Goal: Task Accomplishment & Management: Complete application form

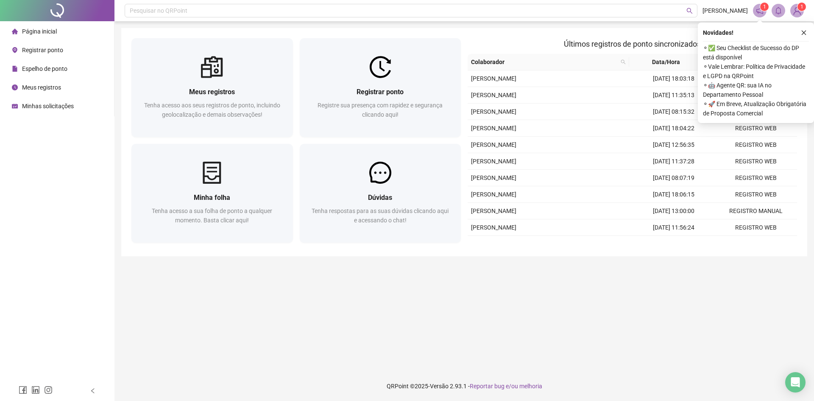
click at [30, 66] on span "Espelho de ponto" at bounding box center [44, 68] width 45 height 7
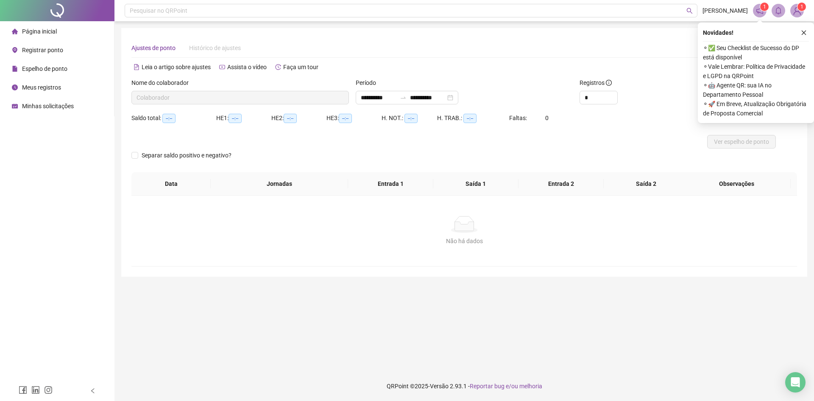
type input "**********"
click at [651, 55] on div "Ajustes de ponto Histórico de ajustes" at bounding box center [464, 48] width 666 height 20
drag, startPoint x: 798, startPoint y: 34, endPoint x: 803, endPoint y: 32, distance: 5.1
click at [803, 32] on div "Novidades !" at bounding box center [756, 33] width 106 height 10
click at [804, 32] on icon "close" at bounding box center [804, 33] width 6 height 6
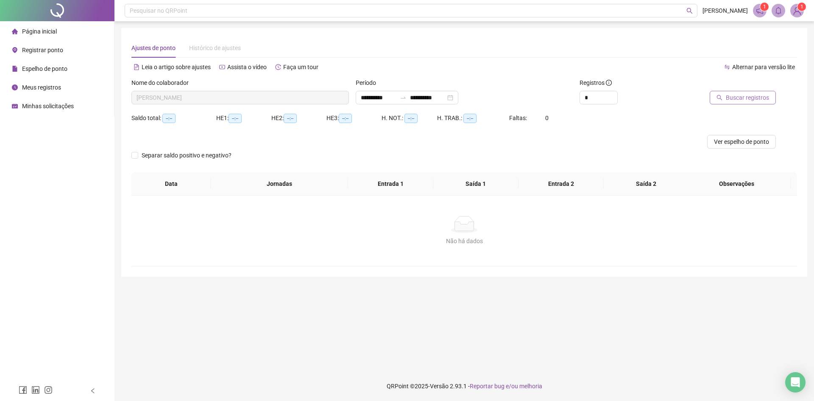
click at [738, 91] on button "Buscar registros" at bounding box center [743, 98] width 66 height 14
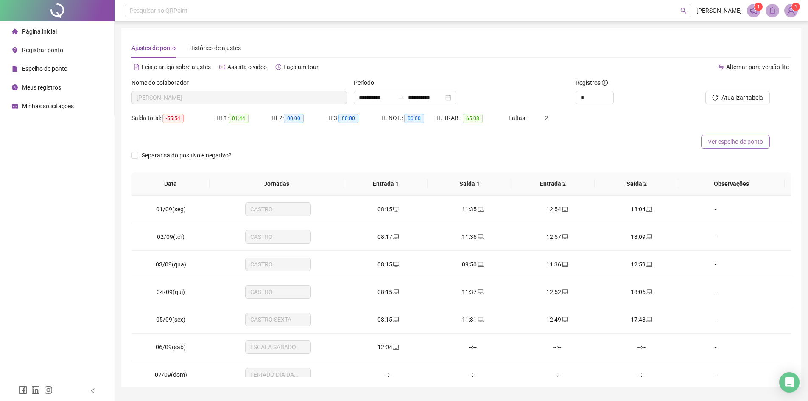
click at [734, 142] on span "Ver espelho de ponto" at bounding box center [735, 141] width 55 height 9
click at [50, 50] on span "Registrar ponto" at bounding box center [42, 50] width 41 height 7
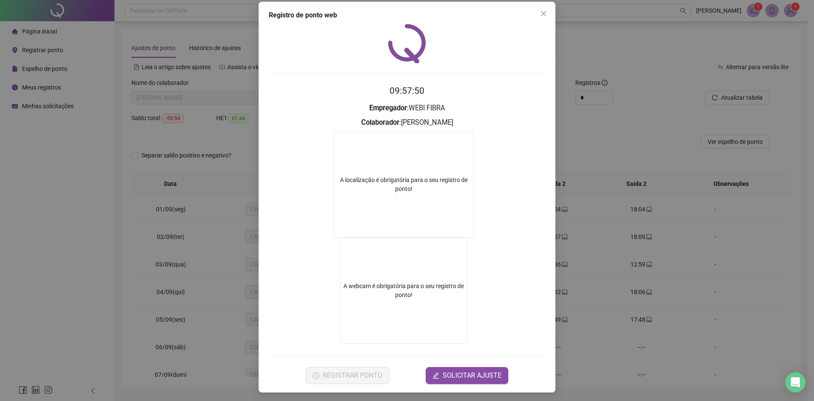
scroll to position [8, 0]
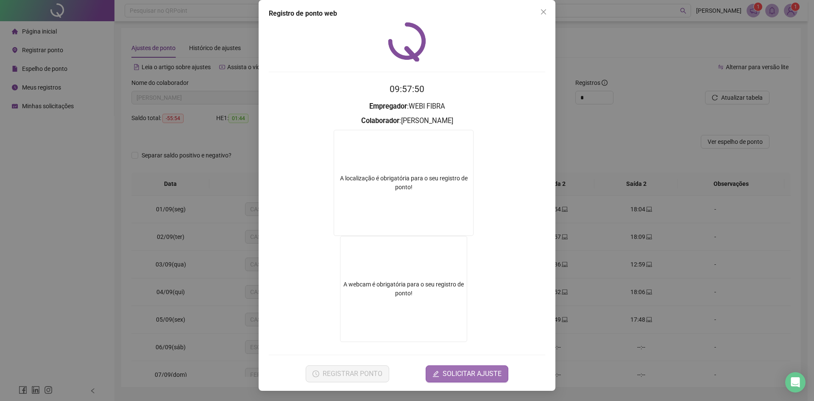
click at [460, 373] on span "SOLICITAR AJUSTE" at bounding box center [472, 373] width 59 height 10
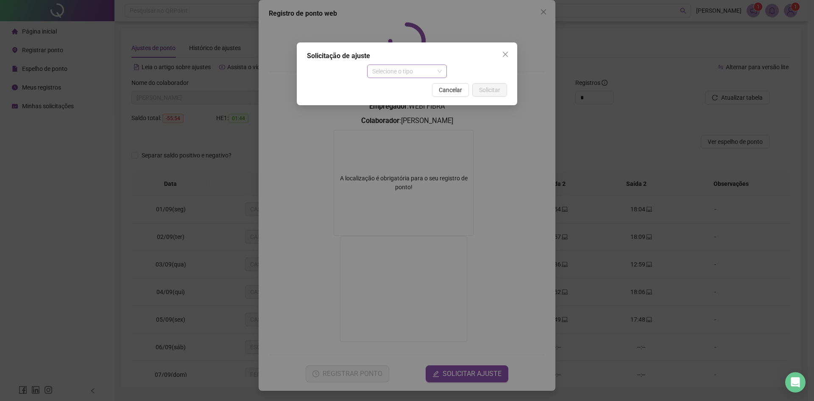
click at [404, 69] on span "Selecione o tipo" at bounding box center [407, 71] width 70 height 13
click at [394, 87] on div "Ajuste manual" at bounding box center [407, 88] width 67 height 9
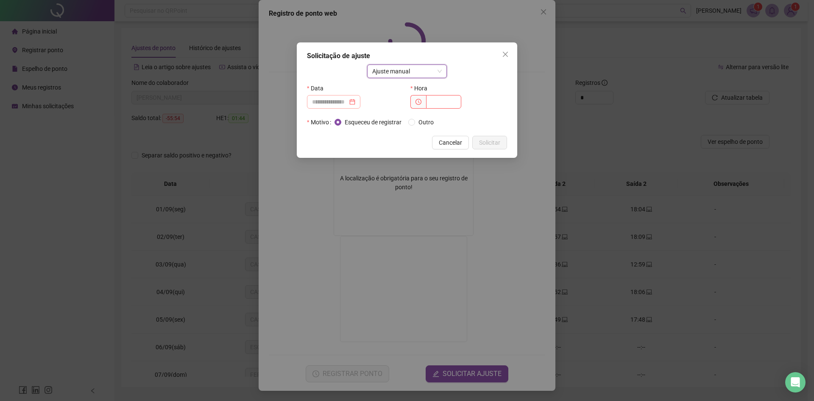
click at [355, 102] on div at bounding box center [333, 101] width 43 height 9
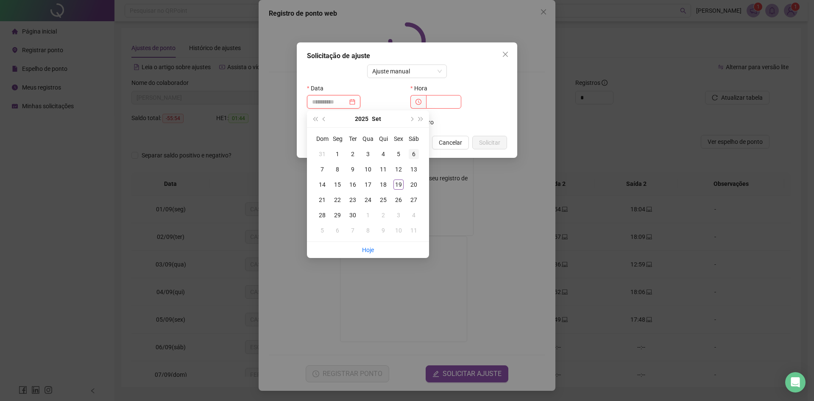
type input "**********"
click at [417, 153] on div "6" at bounding box center [414, 154] width 10 height 10
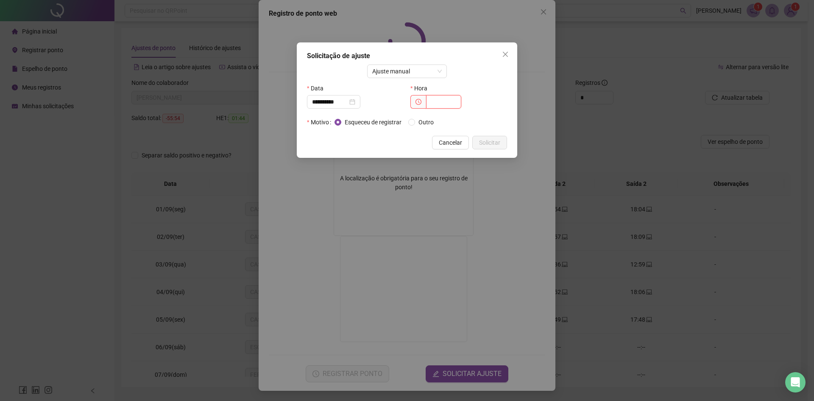
click at [449, 105] on input "text" at bounding box center [443, 102] width 35 height 14
click at [451, 101] on input "text" at bounding box center [443, 102] width 35 height 14
type input "*****"
click at [501, 141] on button "Solicitar" at bounding box center [489, 143] width 35 height 14
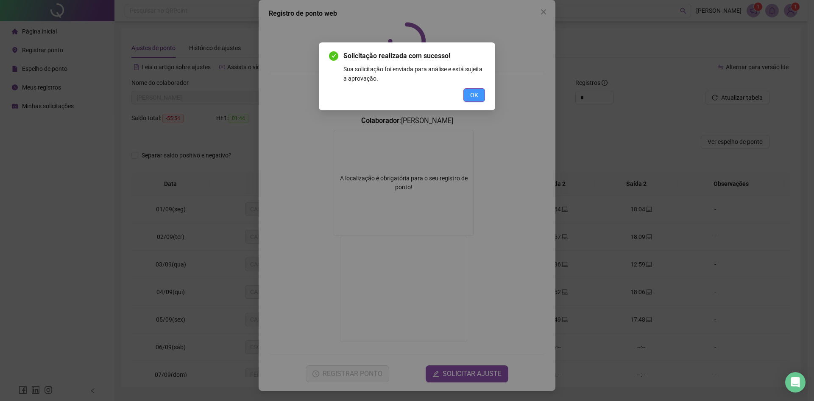
click at [474, 91] on span "OK" at bounding box center [474, 94] width 8 height 9
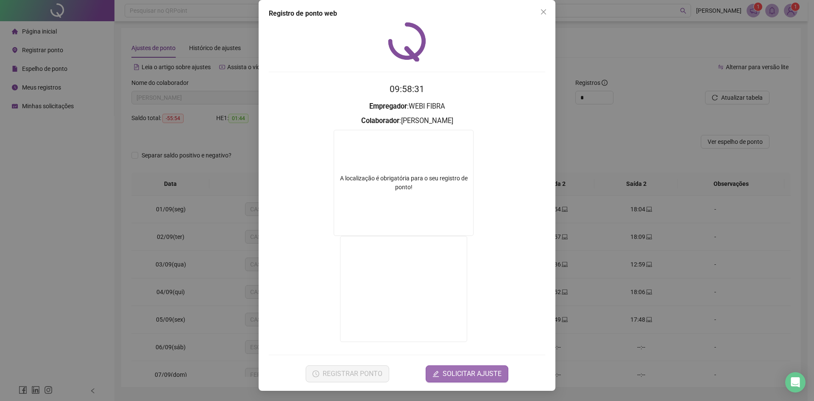
click at [474, 368] on button "SOLICITAR AJUSTE" at bounding box center [467, 373] width 83 height 17
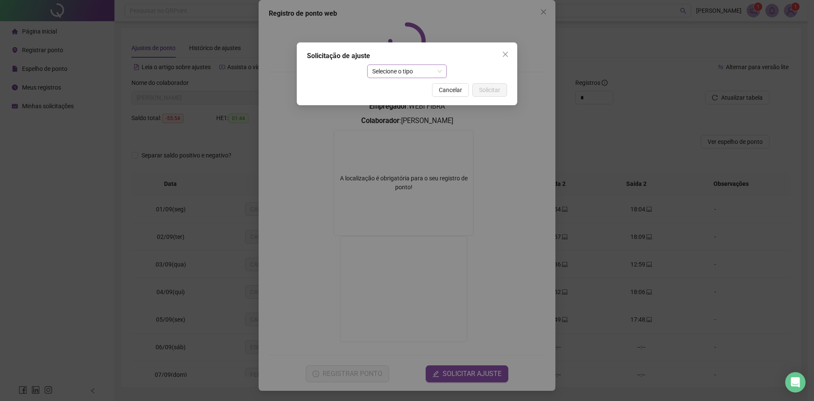
click at [387, 72] on span "Selecione o tipo" at bounding box center [407, 71] width 70 height 13
click at [393, 91] on div "Ajuste manual" at bounding box center [407, 88] width 67 height 9
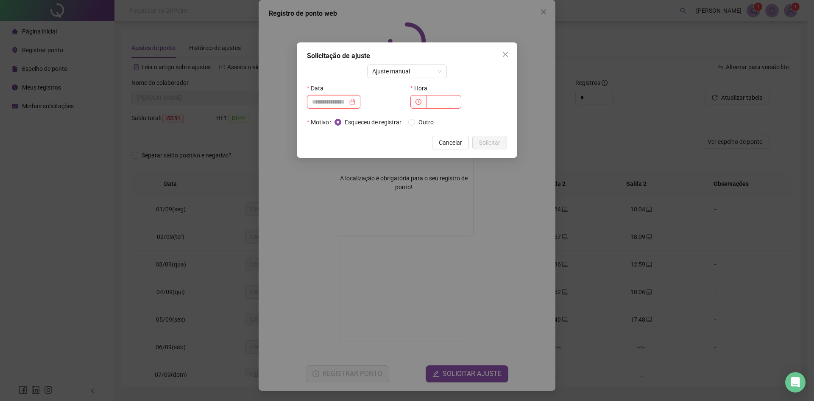
click at [343, 101] on input at bounding box center [330, 101] width 36 height 9
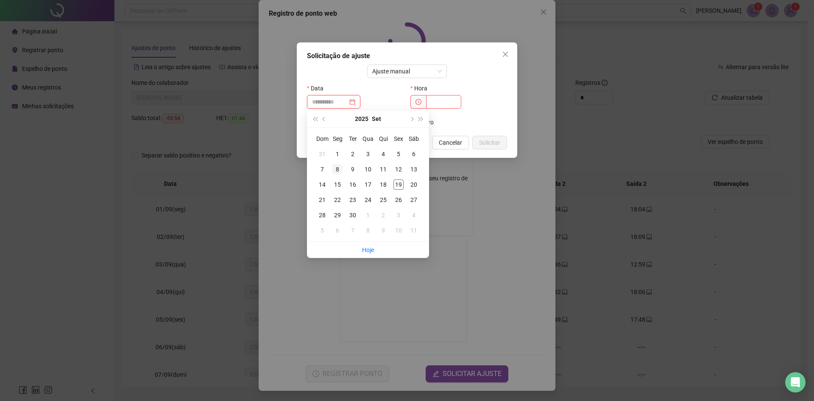
type input "**********"
click at [338, 165] on div "8" at bounding box center [337, 169] width 10 height 10
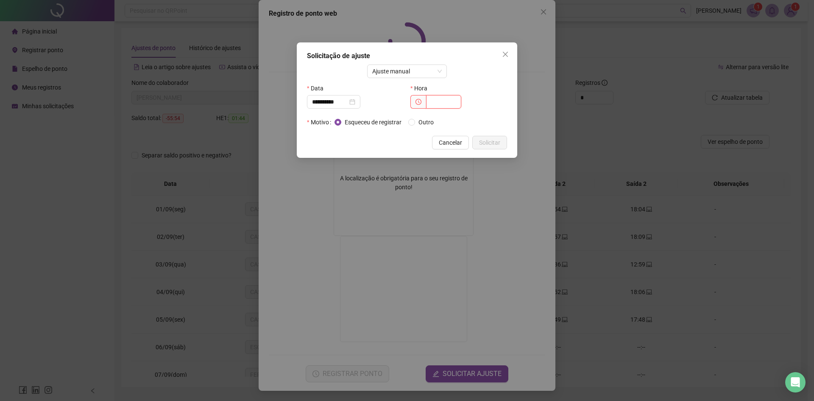
click at [433, 99] on input "text" at bounding box center [443, 102] width 35 height 14
type input "*****"
click at [489, 145] on span "Solicitar" at bounding box center [489, 142] width 21 height 9
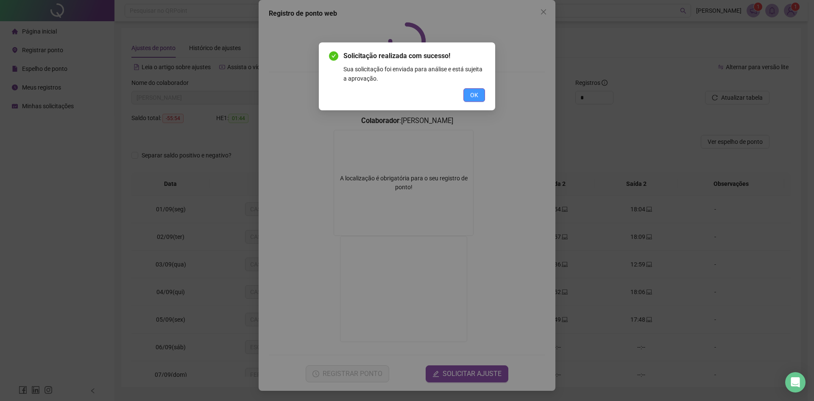
click at [480, 99] on button "OK" at bounding box center [474, 95] width 22 height 14
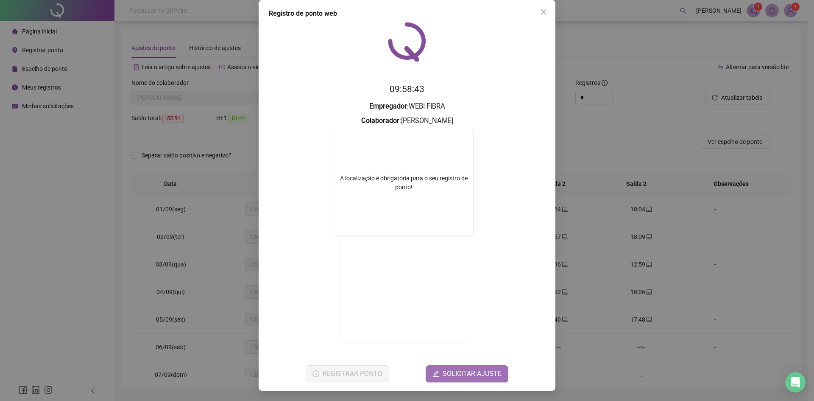
click at [441, 371] on button "SOLICITAR AJUSTE" at bounding box center [467, 373] width 83 height 17
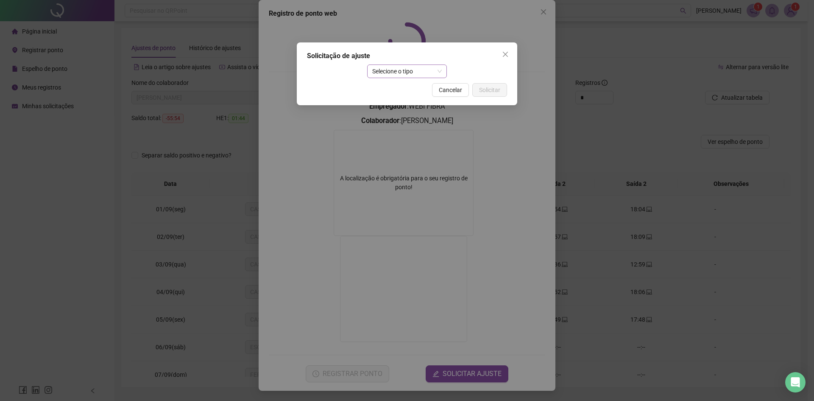
click at [386, 73] on span "Selecione o tipo" at bounding box center [407, 71] width 70 height 13
click at [417, 92] on div "Ajuste manual" at bounding box center [407, 88] width 67 height 9
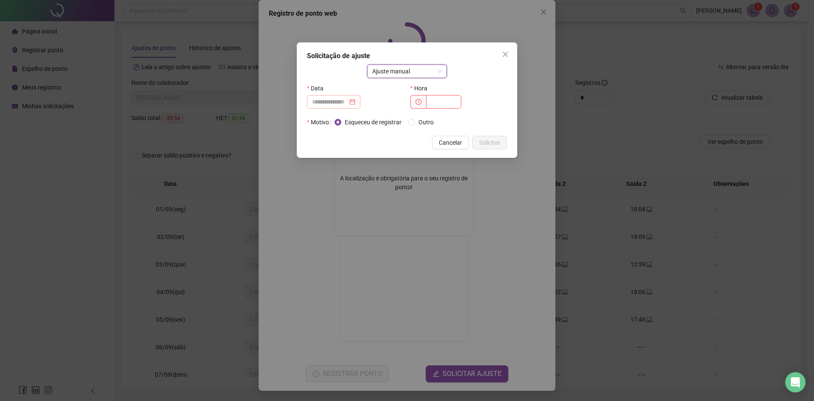
click at [355, 103] on div at bounding box center [333, 101] width 43 height 9
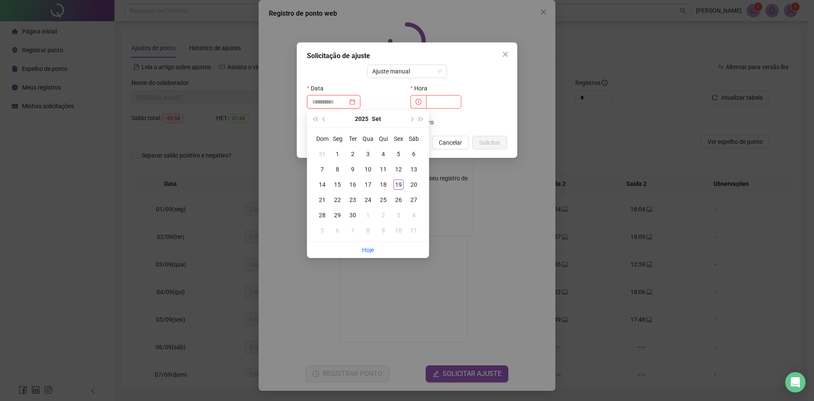
type input "**********"
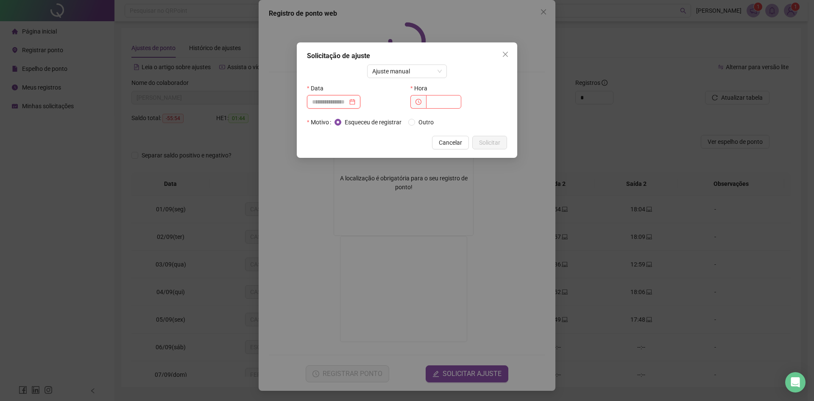
click at [341, 96] on div at bounding box center [333, 102] width 53 height 14
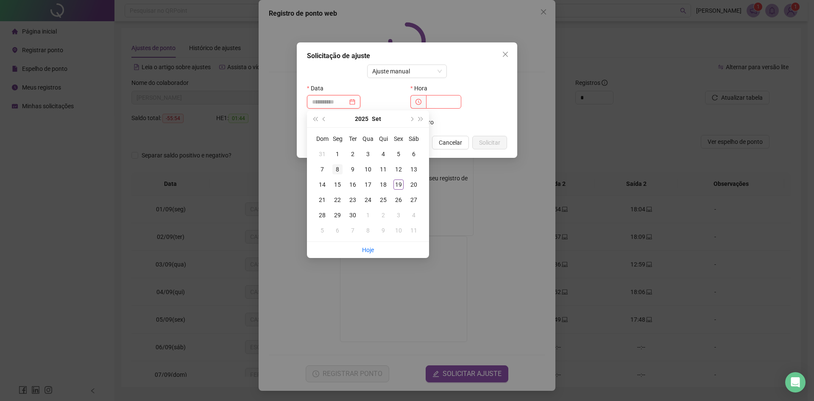
type input "**********"
drag, startPoint x: 336, startPoint y: 169, endPoint x: 452, endPoint y: 112, distance: 128.9
click at [336, 169] on div "8" at bounding box center [337, 169] width 10 height 10
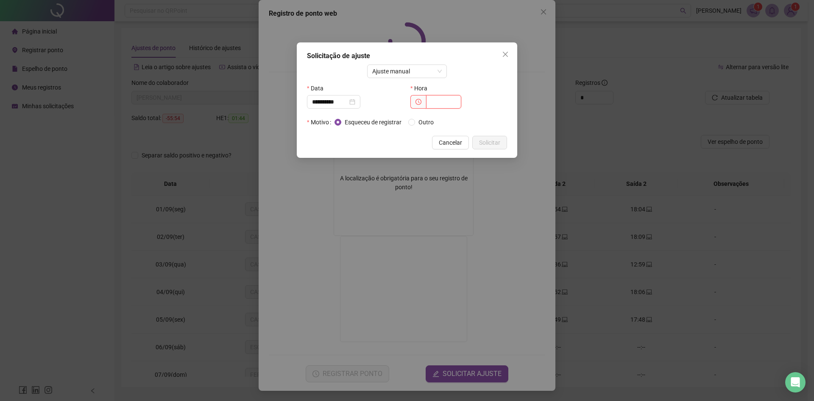
click at [445, 101] on input "text" at bounding box center [443, 102] width 35 height 14
type input "*****"
click at [493, 145] on span "Solicitar" at bounding box center [489, 142] width 21 height 9
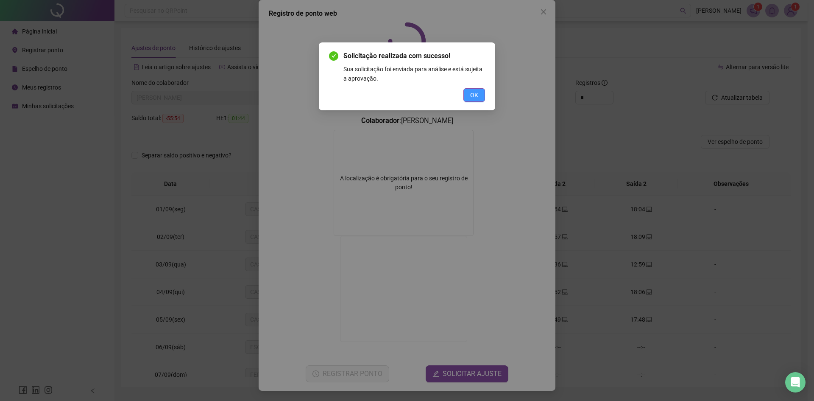
click at [480, 100] on button "OK" at bounding box center [474, 95] width 22 height 14
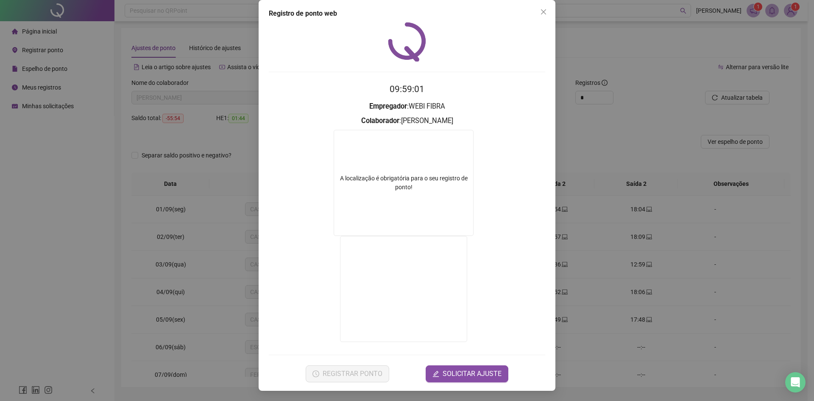
click at [485, 364] on form "09:59:01 Empregador : WEBI FIBRA Colaborador : [PERSON_NAME] A localização é ob…" at bounding box center [407, 231] width 276 height 299
click at [463, 374] on span "SOLICITAR AJUSTE" at bounding box center [472, 373] width 59 height 10
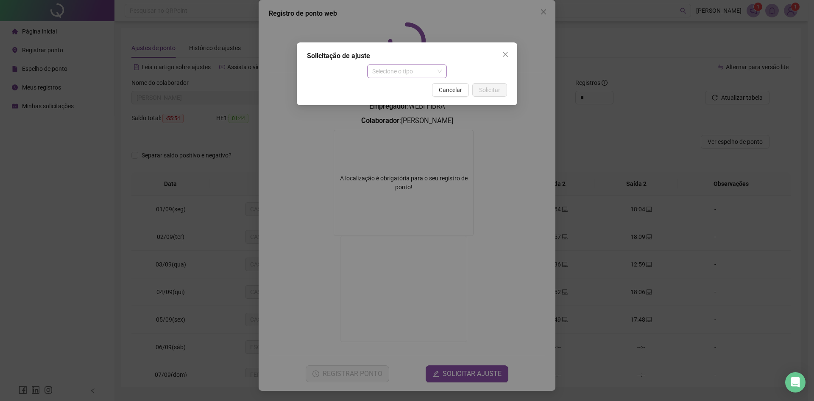
click at [397, 74] on span "Selecione o tipo" at bounding box center [407, 71] width 70 height 13
click at [425, 90] on div "Ajuste manual" at bounding box center [407, 88] width 67 height 9
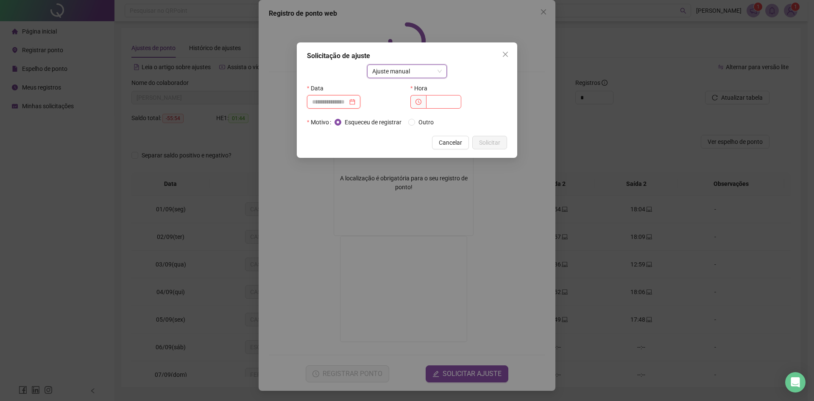
click at [343, 102] on input at bounding box center [330, 101] width 36 height 9
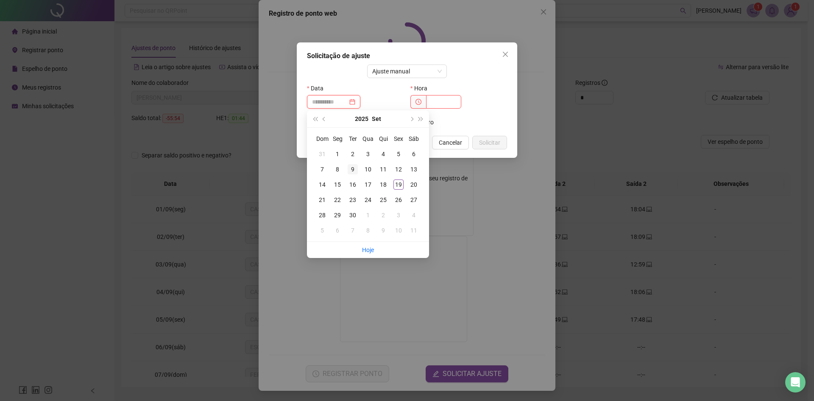
type input "**********"
drag, startPoint x: 355, startPoint y: 167, endPoint x: 419, endPoint y: 126, distance: 75.9
click at [355, 167] on div "9" at bounding box center [353, 169] width 10 height 10
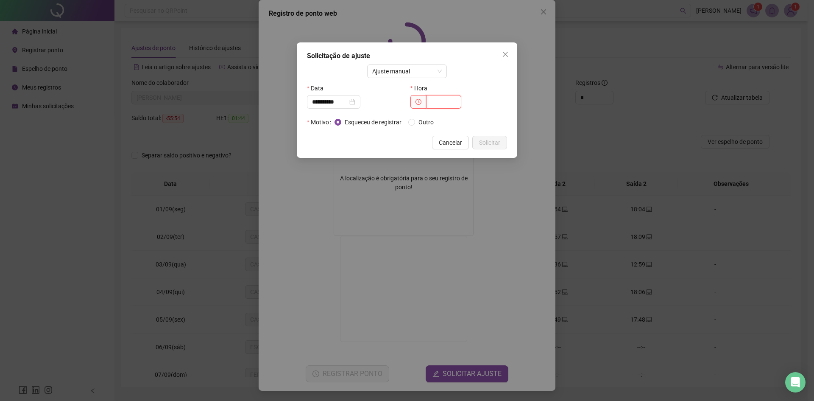
click at [440, 100] on input "text" at bounding box center [443, 102] width 35 height 14
type input "*****"
click at [491, 140] on span "Solicitar" at bounding box center [489, 142] width 21 height 9
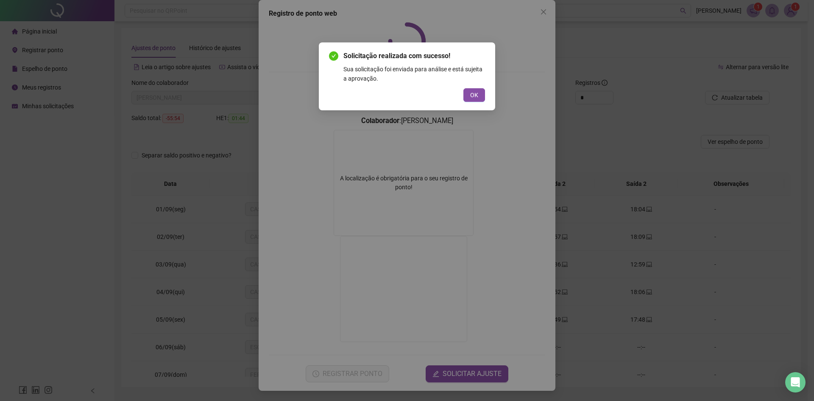
click at [480, 95] on button "OK" at bounding box center [474, 95] width 22 height 14
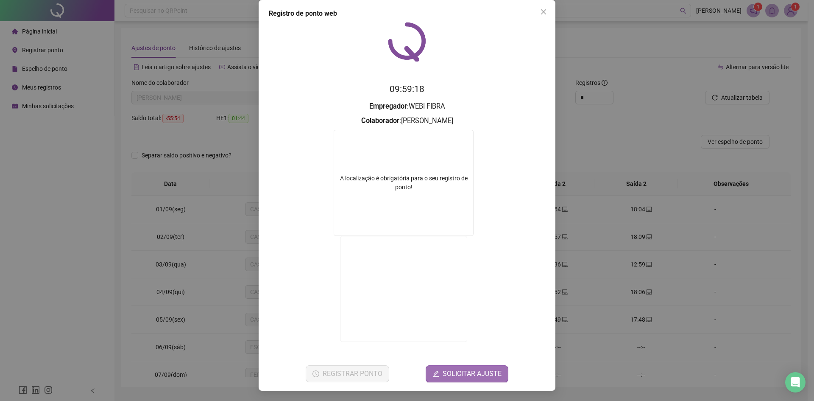
click at [464, 373] on span "SOLICITAR AJUSTE" at bounding box center [472, 373] width 59 height 10
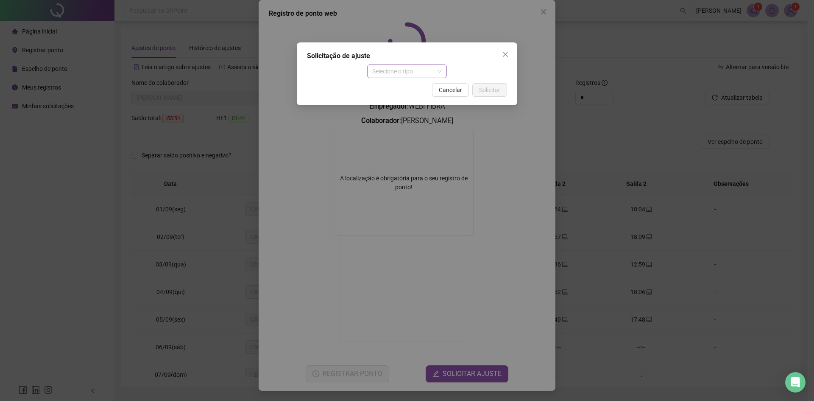
click at [424, 76] on span "Selecione o tipo" at bounding box center [407, 71] width 70 height 13
click at [413, 85] on div "Ajuste manual" at bounding box center [407, 88] width 67 height 9
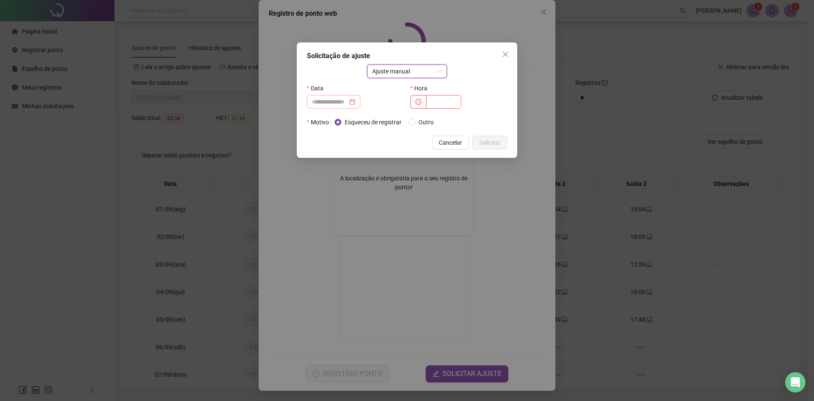
click at [360, 109] on div "Data" at bounding box center [355, 98] width 103 height 34
click at [355, 100] on div at bounding box center [333, 101] width 43 height 9
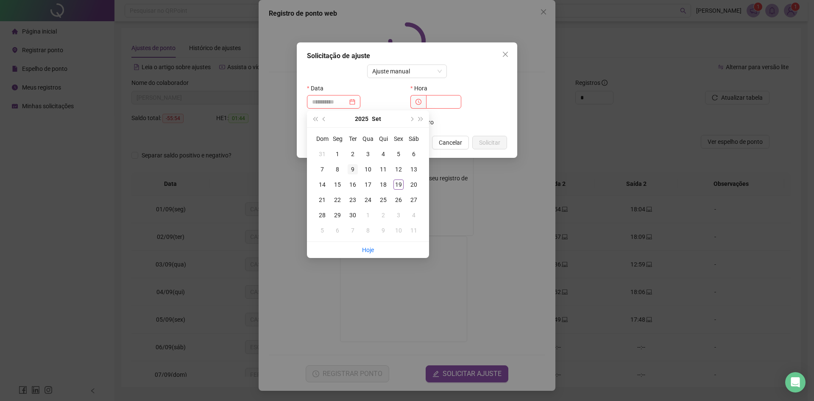
click at [354, 170] on div "9" at bounding box center [353, 169] width 10 height 10
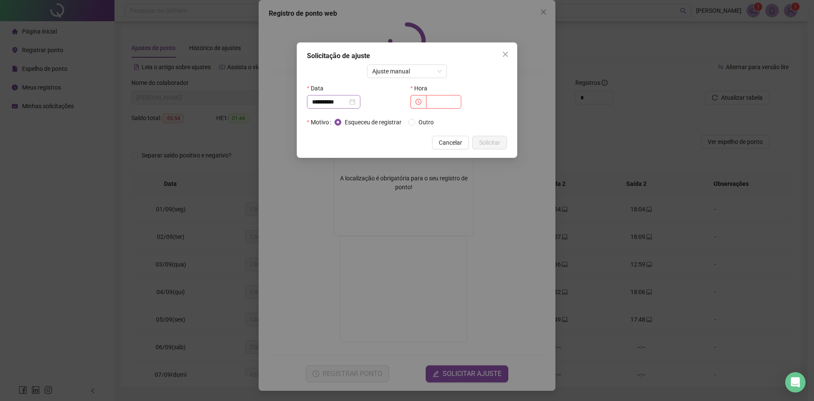
click at [355, 98] on div "**********" at bounding box center [333, 101] width 43 height 9
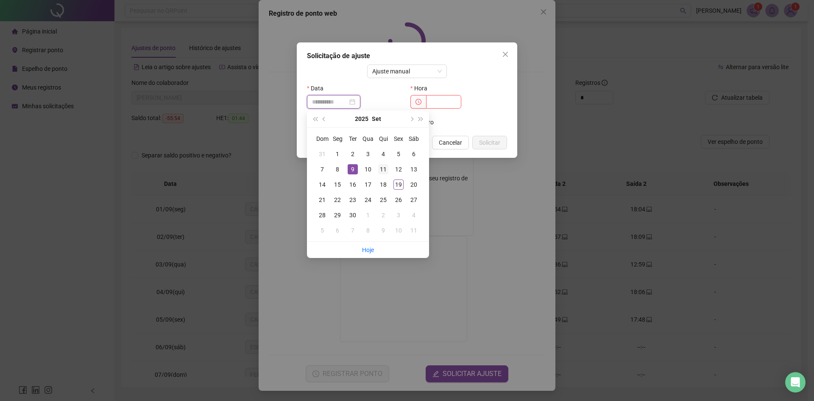
type input "**********"
click at [381, 167] on div "11" at bounding box center [383, 169] width 10 height 10
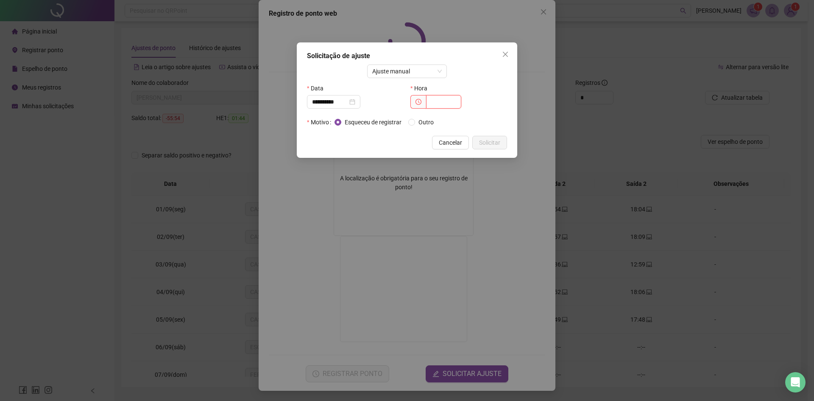
click at [448, 99] on input "text" at bounding box center [443, 102] width 35 height 14
type input "*****"
click at [487, 146] on span "Solicitar" at bounding box center [489, 142] width 21 height 9
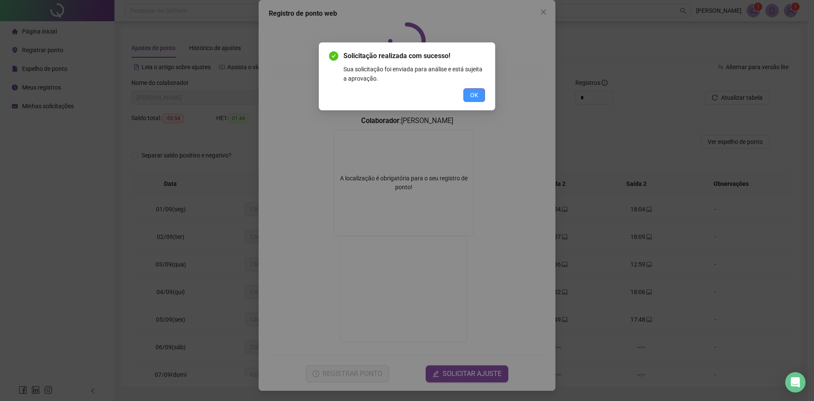
click at [480, 101] on button "OK" at bounding box center [474, 95] width 22 height 14
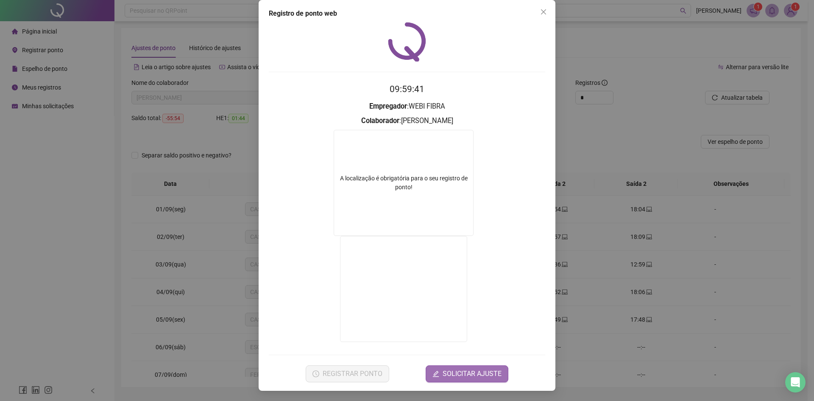
click at [485, 365] on button "SOLICITAR AJUSTE" at bounding box center [467, 373] width 83 height 17
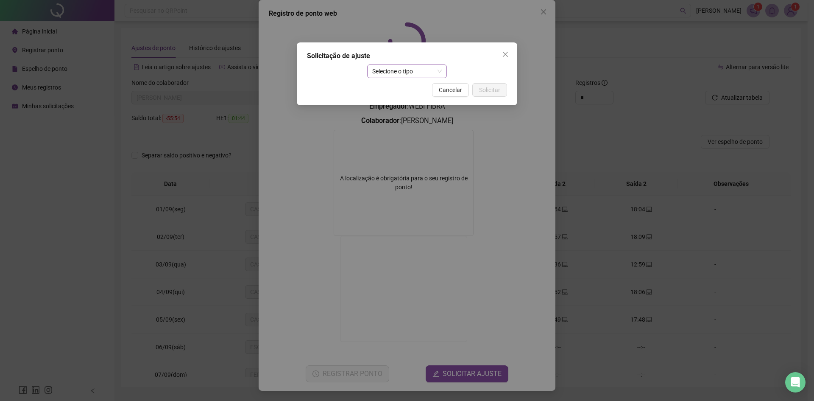
click at [424, 72] on span "Selecione o tipo" at bounding box center [407, 71] width 70 height 13
click at [414, 85] on div "Ajuste manual" at bounding box center [407, 88] width 67 height 9
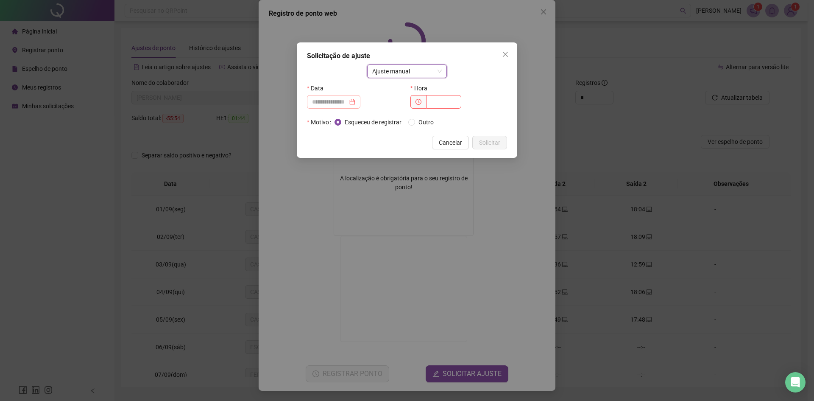
click at [355, 95] on div at bounding box center [333, 102] width 53 height 14
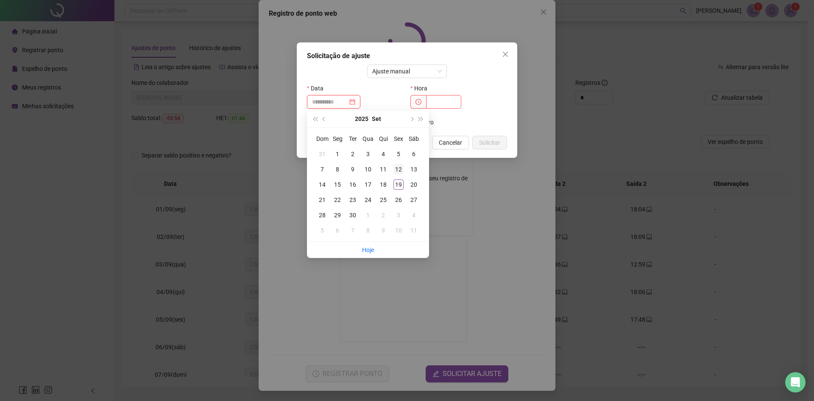
type input "**********"
drag, startPoint x: 398, startPoint y: 168, endPoint x: 420, endPoint y: 116, distance: 56.4
click at [398, 167] on div "12" at bounding box center [398, 169] width 10 height 10
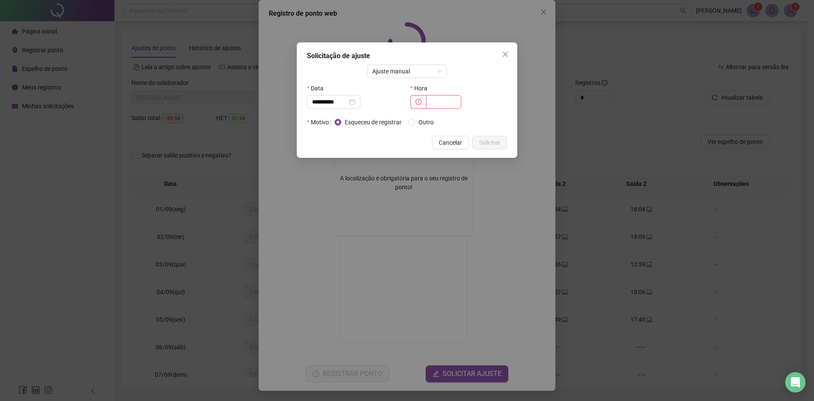
click at [431, 109] on div "Hora" at bounding box center [458, 98] width 103 height 34
click at [448, 104] on input "text" at bounding box center [443, 102] width 35 height 14
type input "*****"
click at [483, 137] on button "Solicitar" at bounding box center [489, 143] width 35 height 14
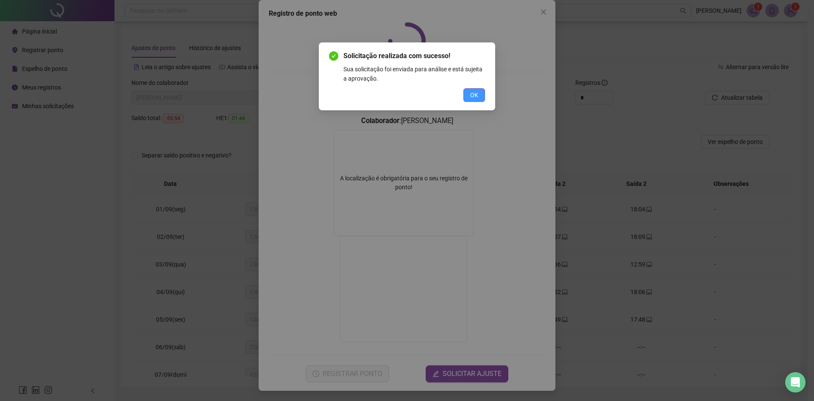
click at [478, 92] on span "OK" at bounding box center [474, 94] width 8 height 9
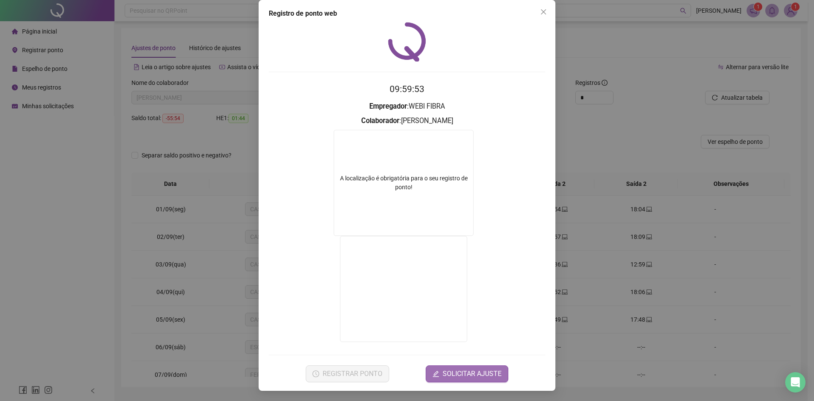
click at [457, 376] on span "SOLICITAR AJUSTE" at bounding box center [472, 373] width 59 height 10
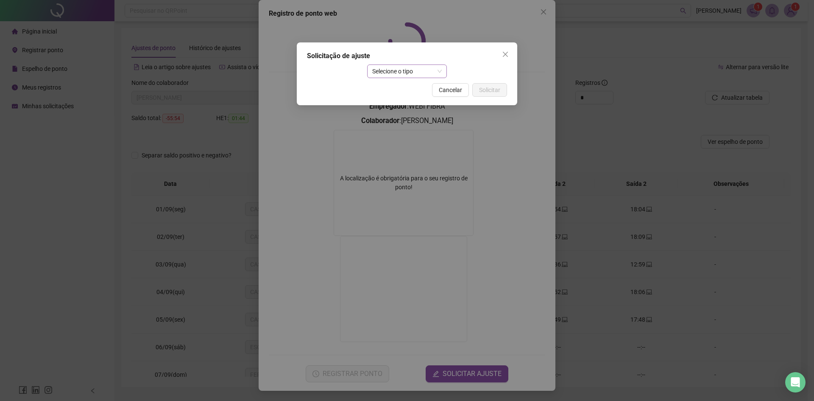
click at [419, 75] on span "Selecione o tipo" at bounding box center [407, 71] width 70 height 13
click at [417, 91] on div "Ajuste manual" at bounding box center [407, 88] width 67 height 9
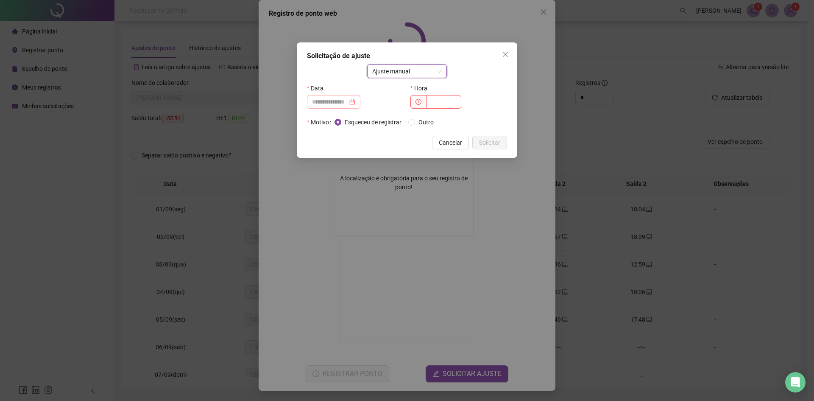
click at [355, 100] on div at bounding box center [333, 101] width 43 height 9
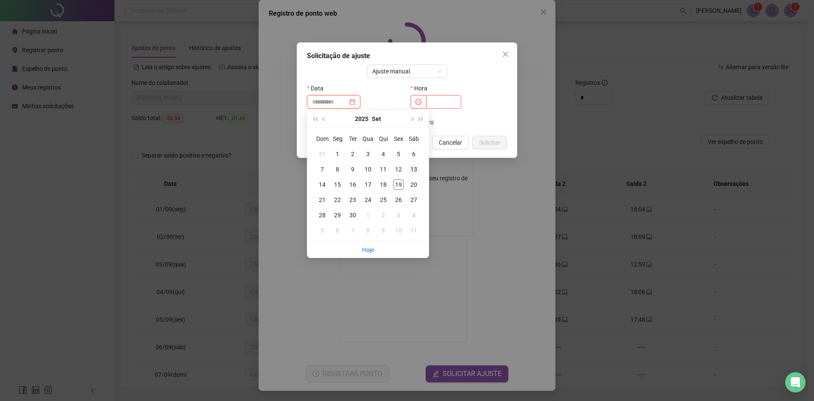
type input "**********"
click at [408, 169] on td "13" at bounding box center [413, 169] width 15 height 15
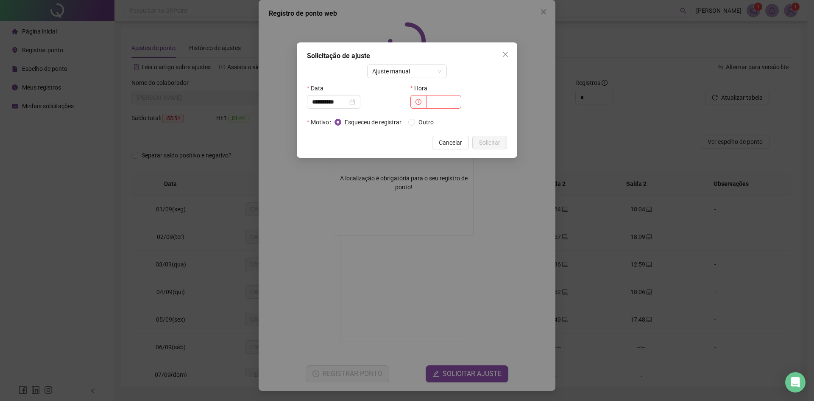
click at [433, 95] on label "Hora" at bounding box center [421, 88] width 22 height 14
click at [436, 103] on input "text" at bounding box center [443, 102] width 35 height 14
type input "*****"
click at [490, 138] on span "Solicitar" at bounding box center [489, 142] width 21 height 9
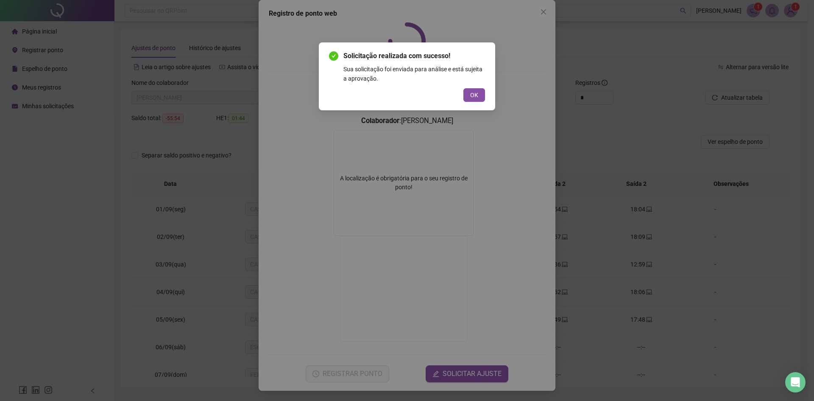
click at [277, 334] on div "Solicitação realizada com sucesso! Sua solicitação foi enviada para análise e e…" at bounding box center [407, 200] width 814 height 401
click at [479, 94] on button "OK" at bounding box center [474, 95] width 22 height 14
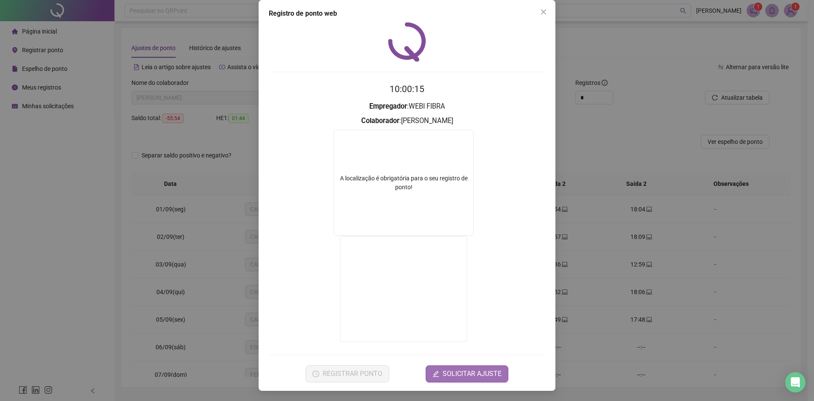
drag, startPoint x: 447, startPoint y: 387, endPoint x: 451, endPoint y: 379, distance: 9.1
click at [447, 387] on div "Registro de ponto web 10:00:15 Empregador : WEBI FIBRA Colaborador : [PERSON_NA…" at bounding box center [407, 195] width 297 height 391
click at [453, 374] on span "SOLICITAR AJUSTE" at bounding box center [472, 373] width 59 height 10
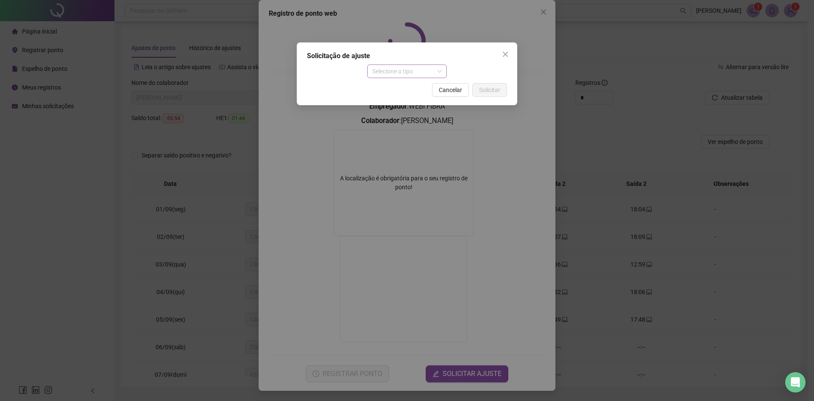
drag, startPoint x: 368, startPoint y: 74, endPoint x: 379, endPoint y: 71, distance: 12.2
click at [368, 73] on div "Selecione o tipo" at bounding box center [407, 71] width 80 height 14
click at [417, 85] on div "Ajuste manual" at bounding box center [407, 88] width 67 height 9
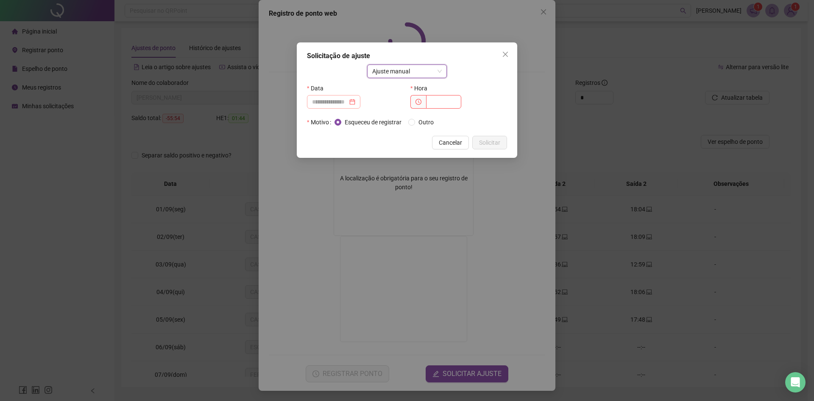
click at [349, 95] on div at bounding box center [333, 102] width 53 height 14
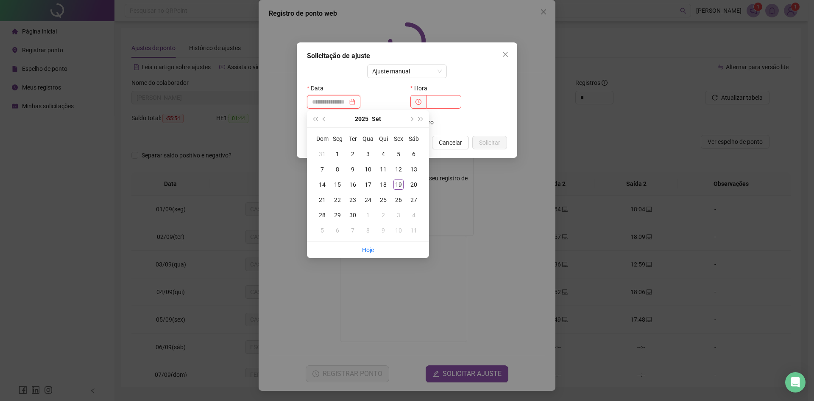
click at [348, 100] on input at bounding box center [330, 101] width 36 height 9
type input "**********"
click at [333, 188] on div "15" at bounding box center [337, 184] width 10 height 10
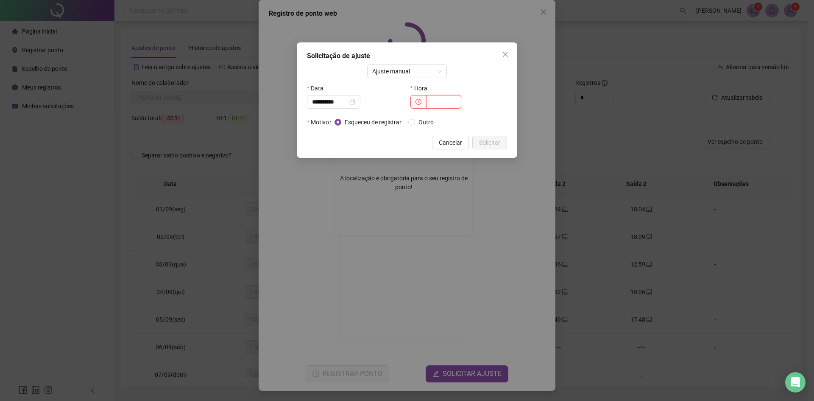
click at [435, 103] on input "text" at bounding box center [443, 102] width 35 height 14
type input "*****"
click at [485, 143] on span "Solicitar" at bounding box center [489, 142] width 21 height 9
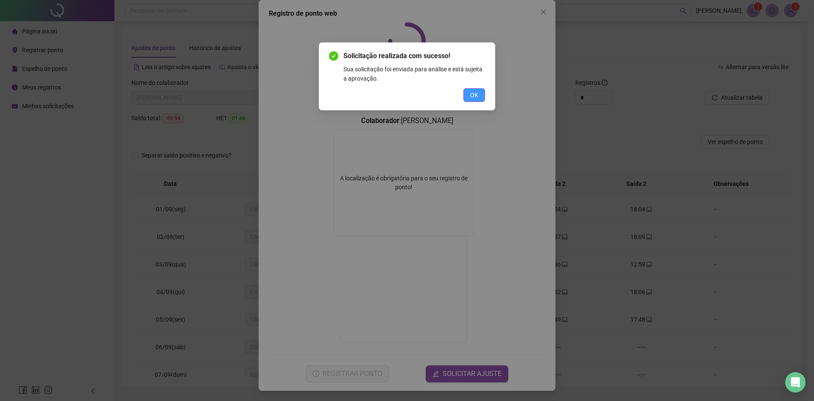
click at [474, 100] on button "OK" at bounding box center [474, 95] width 22 height 14
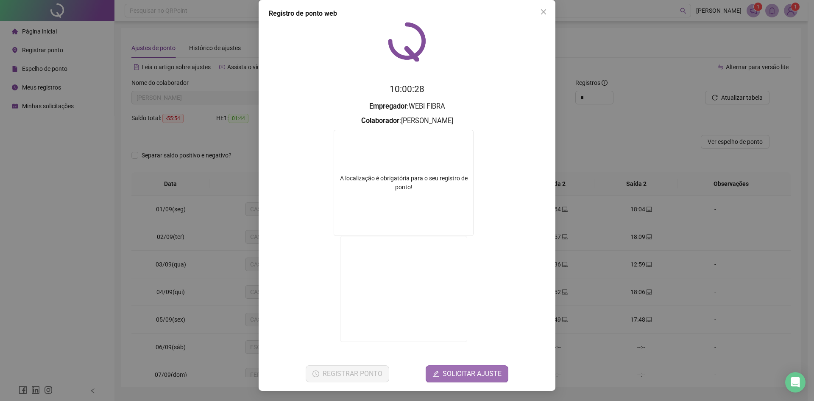
click at [452, 366] on button "SOLICITAR AJUSTE" at bounding box center [467, 373] width 83 height 17
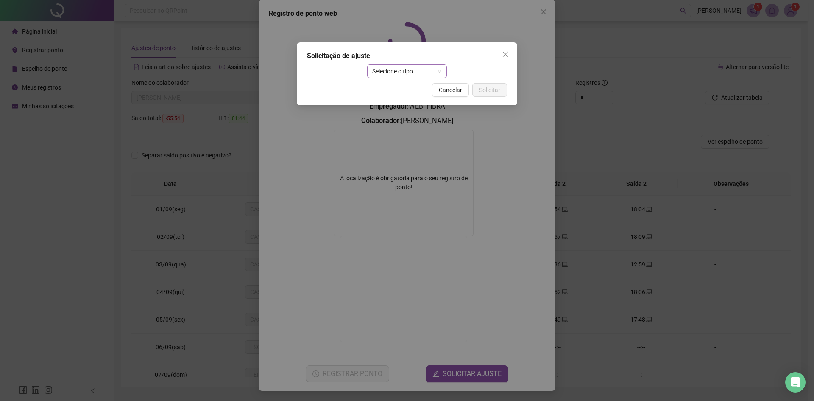
click at [421, 66] on span "Selecione o tipo" at bounding box center [407, 71] width 70 height 13
click at [414, 90] on div "Ajuste manual" at bounding box center [407, 88] width 67 height 9
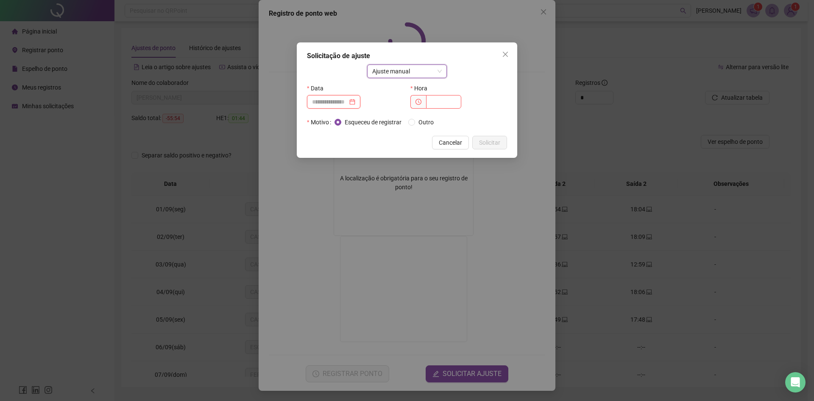
click at [344, 101] on input at bounding box center [330, 101] width 36 height 9
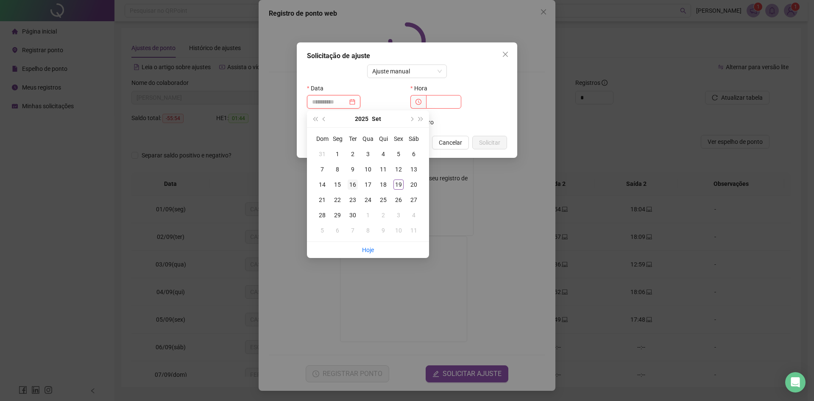
type input "**********"
drag, startPoint x: 355, startPoint y: 183, endPoint x: 354, endPoint y: 169, distance: 13.6
click at [355, 182] on div "16" at bounding box center [353, 184] width 10 height 10
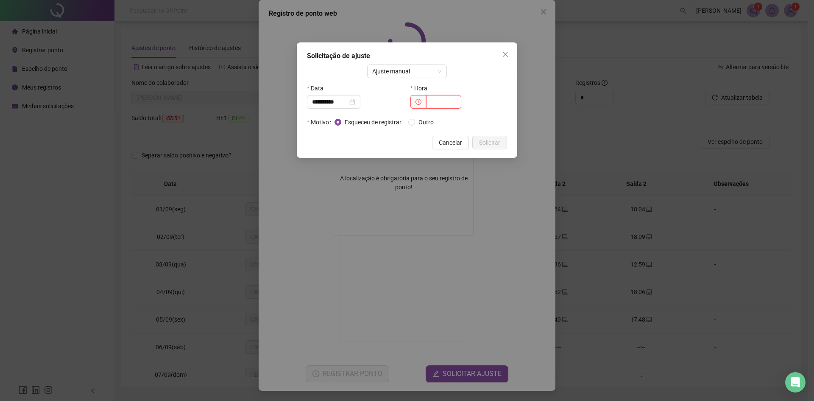
click at [434, 103] on input "text" at bounding box center [443, 102] width 35 height 14
type input "*****"
click at [486, 140] on span "Solicitar" at bounding box center [489, 142] width 21 height 9
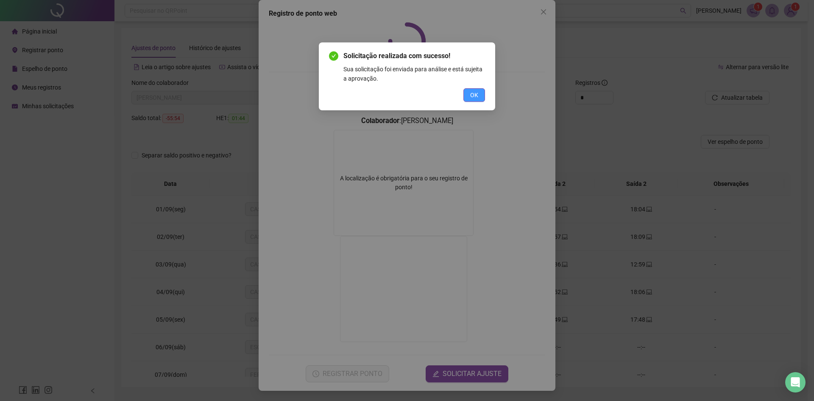
click at [463, 93] on div "OK" at bounding box center [407, 95] width 156 height 14
drag, startPoint x: 468, startPoint y: 93, endPoint x: 455, endPoint y: 100, distance: 14.0
click at [468, 95] on button "OK" at bounding box center [474, 95] width 22 height 14
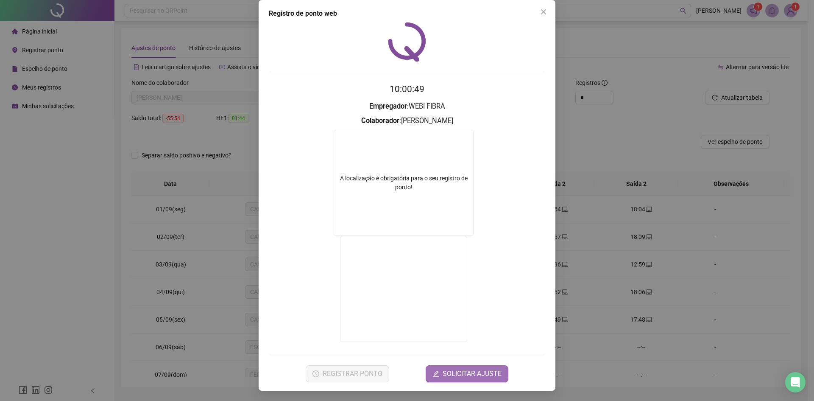
drag, startPoint x: 482, startPoint y: 388, endPoint x: 485, endPoint y: 375, distance: 12.8
click at [482, 387] on div "Registro de ponto web 10:00:49 Empregador : WEBI FIBRA Colaborador : [PERSON_NA…" at bounding box center [407, 195] width 297 height 391
click at [487, 372] on span "SOLICITAR AJUSTE" at bounding box center [472, 373] width 59 height 10
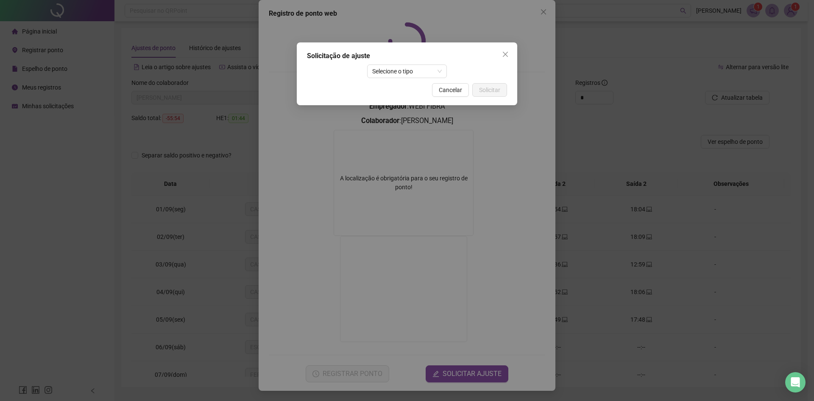
click at [383, 61] on div "Solicitação de ajuste Selecione o tipo Cancelar Solicitar" at bounding box center [407, 73] width 220 height 63
click at [384, 71] on span "Selecione o tipo" at bounding box center [407, 71] width 70 height 13
click at [404, 88] on div "Ajuste manual" at bounding box center [407, 88] width 67 height 9
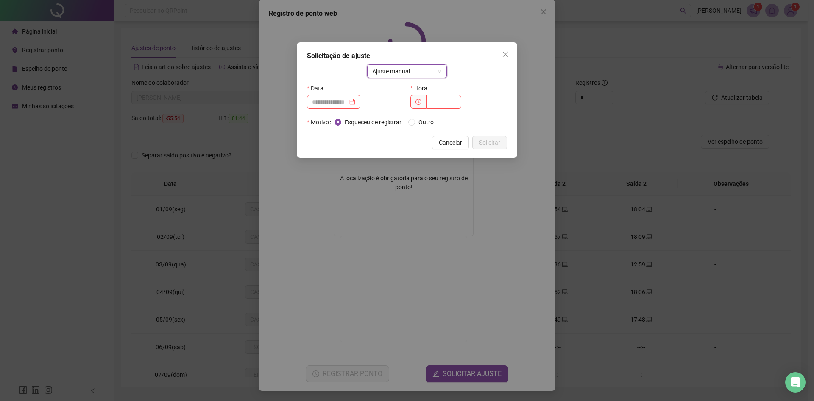
click at [331, 109] on div "Data" at bounding box center [355, 98] width 103 height 34
click at [342, 100] on input at bounding box center [330, 101] width 36 height 9
type input "**********"
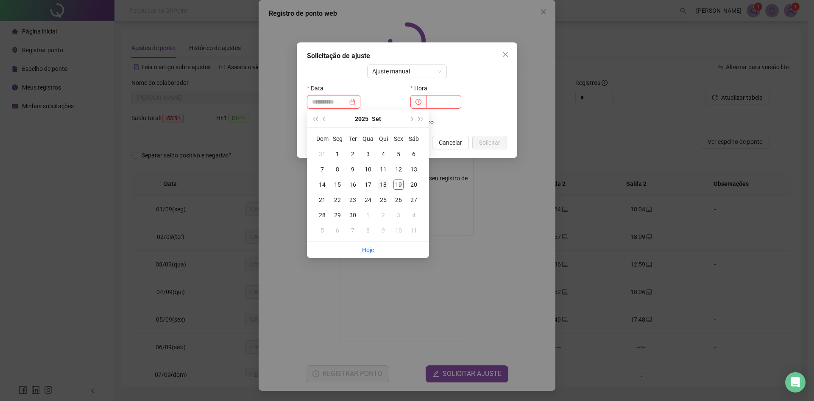
type input "**********"
click at [389, 183] on td "18" at bounding box center [383, 184] width 15 height 15
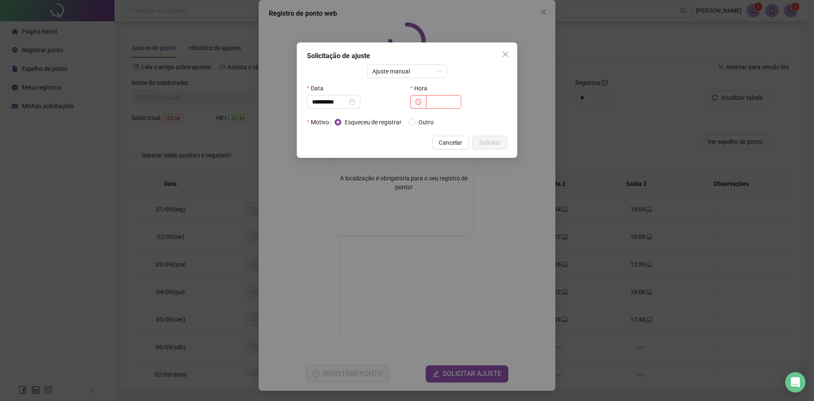
click at [430, 109] on div "Hora" at bounding box center [458, 98] width 103 height 34
click at [435, 102] on input "text" at bounding box center [443, 102] width 35 height 14
type input "*****"
click at [491, 147] on span "Solicitar" at bounding box center [489, 142] width 21 height 9
